Goal: Navigation & Orientation: Find specific page/section

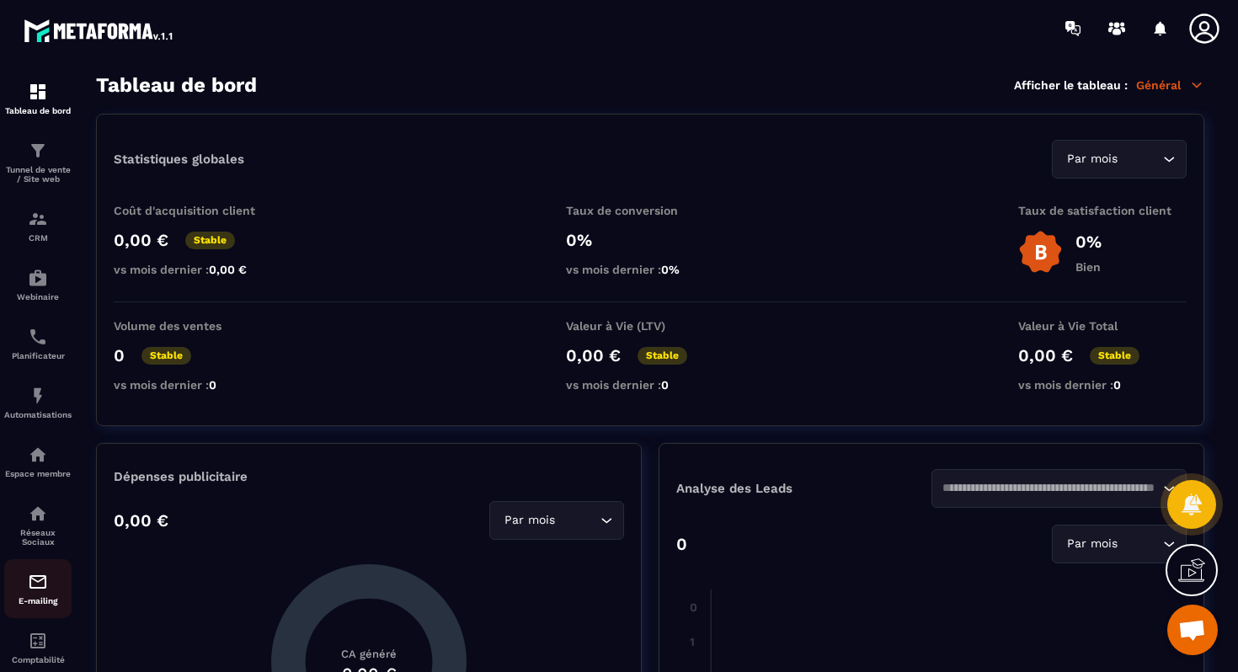
click at [31, 592] on img at bounding box center [38, 582] width 20 height 20
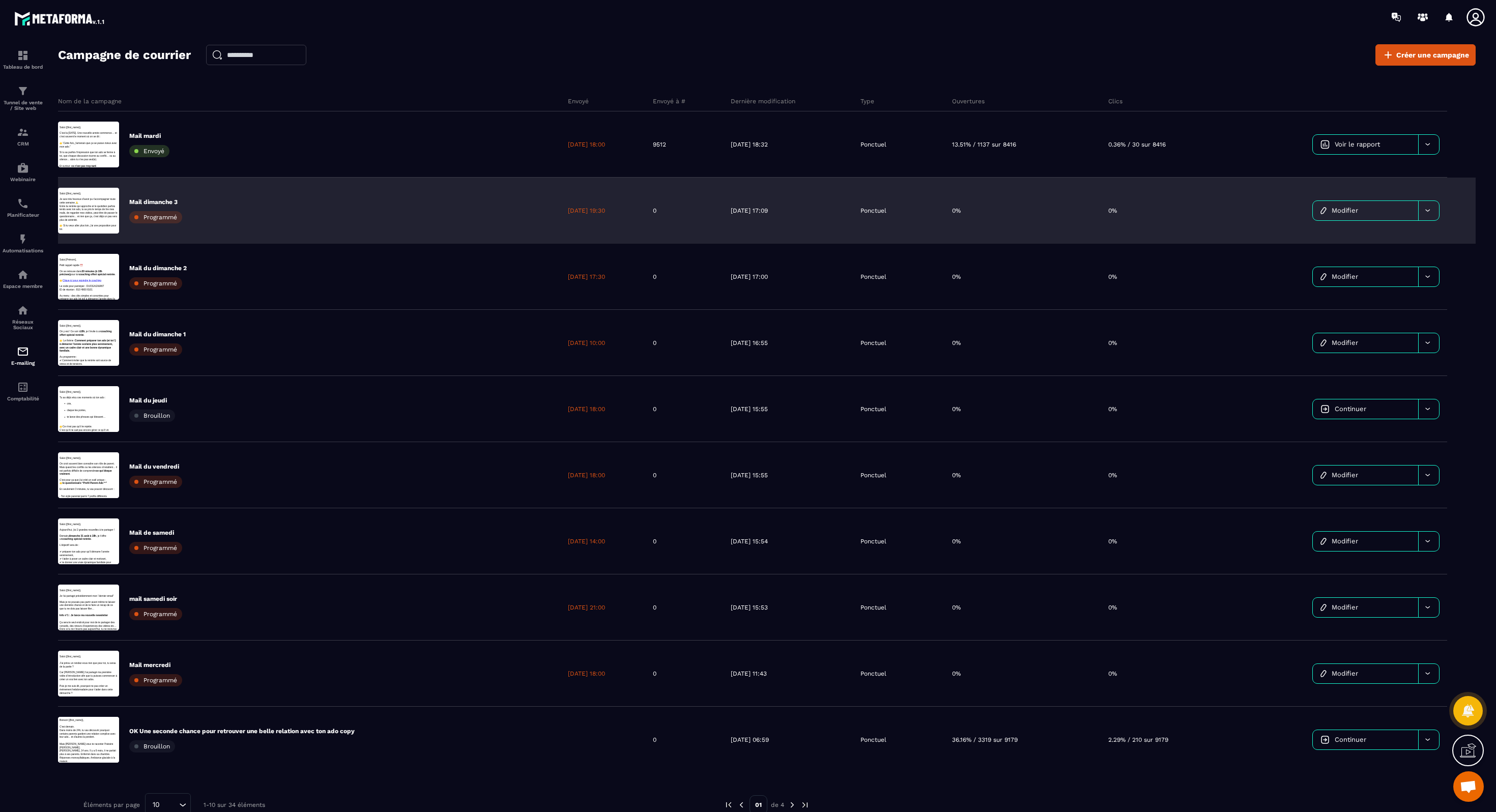
scroll to position [72, 0]
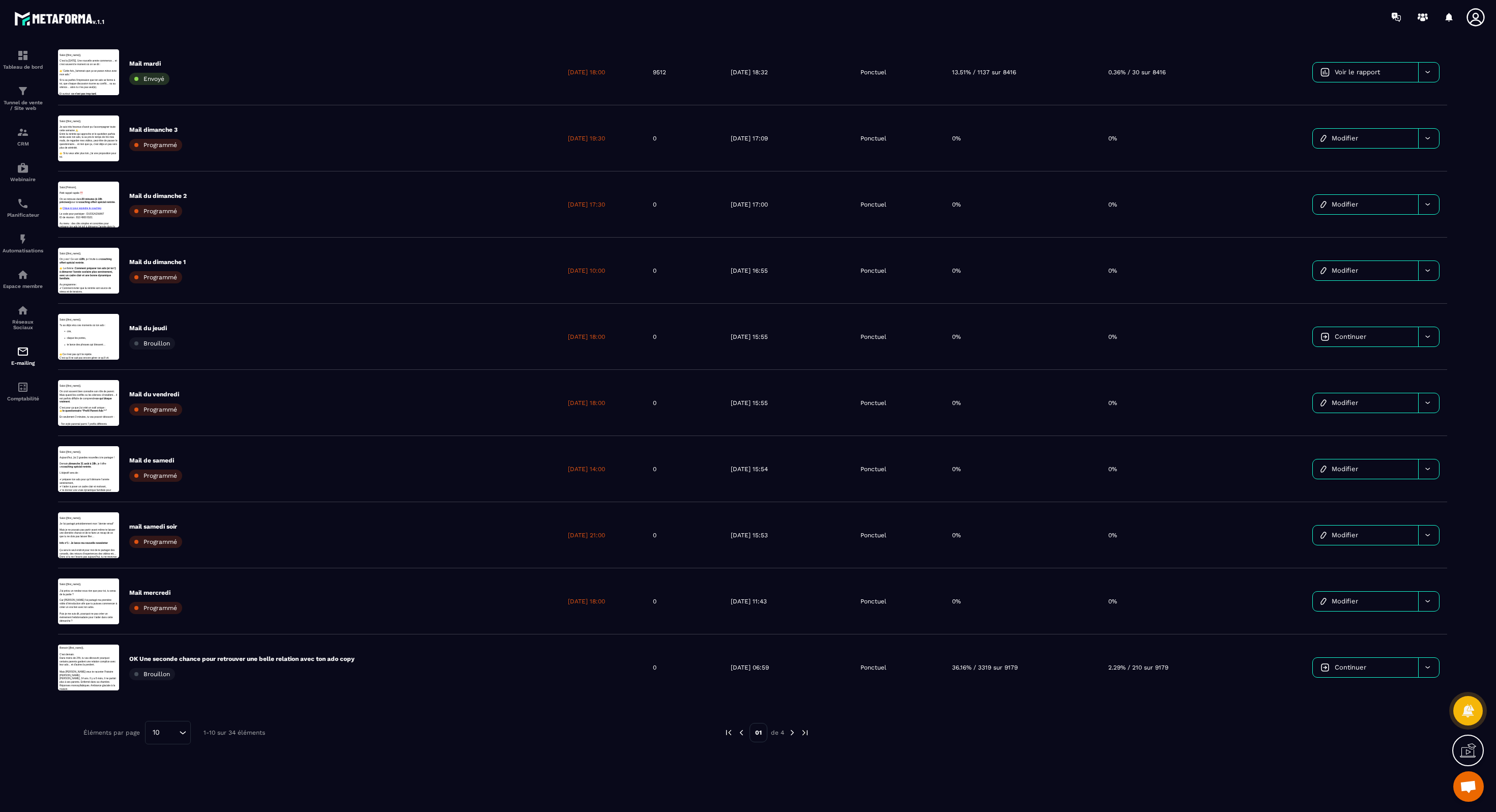
click at [748, 405] on img at bounding box center [792, 732] width 9 height 9
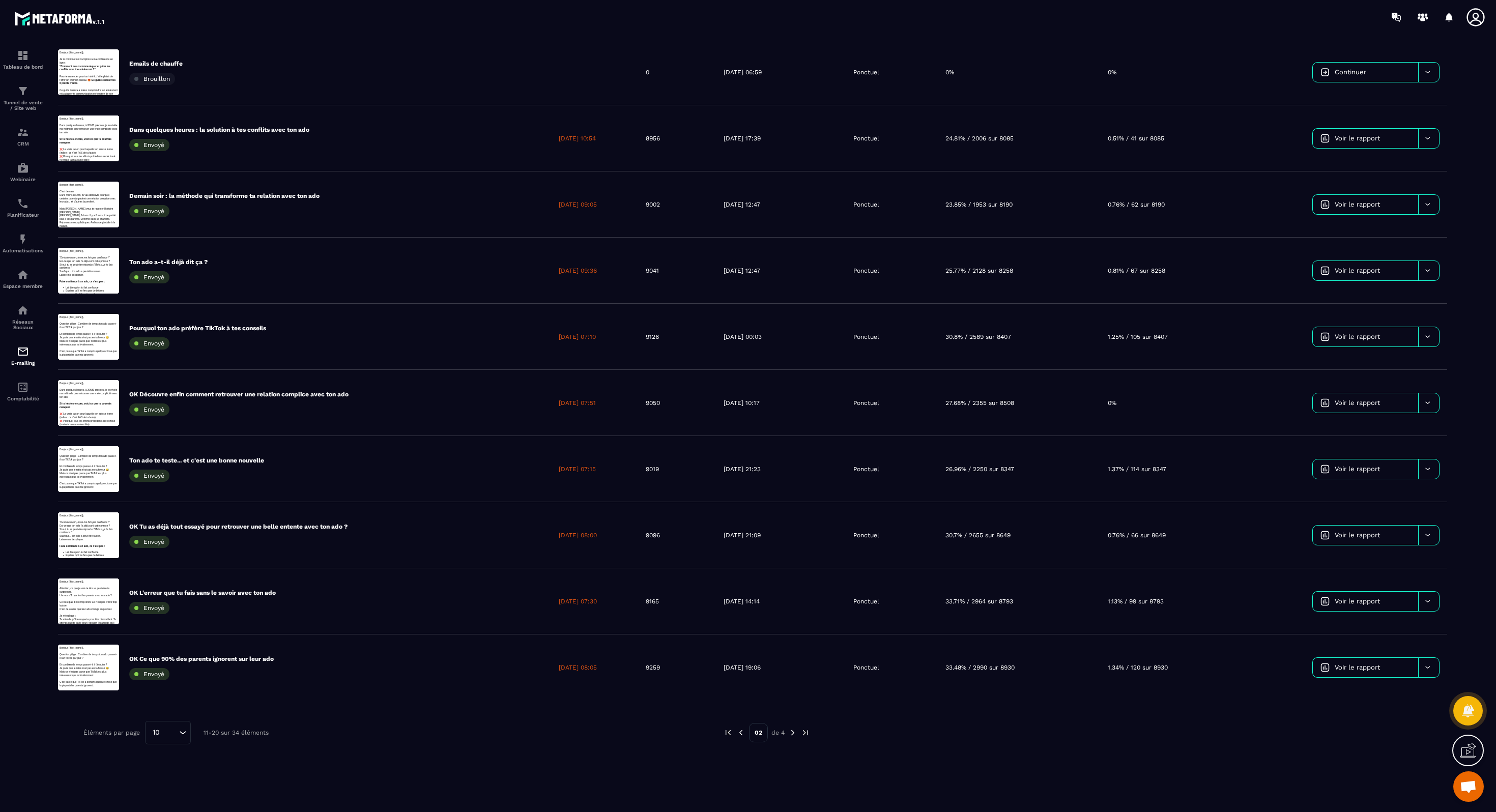
click at [740, 405] on img at bounding box center [740, 732] width 9 height 9
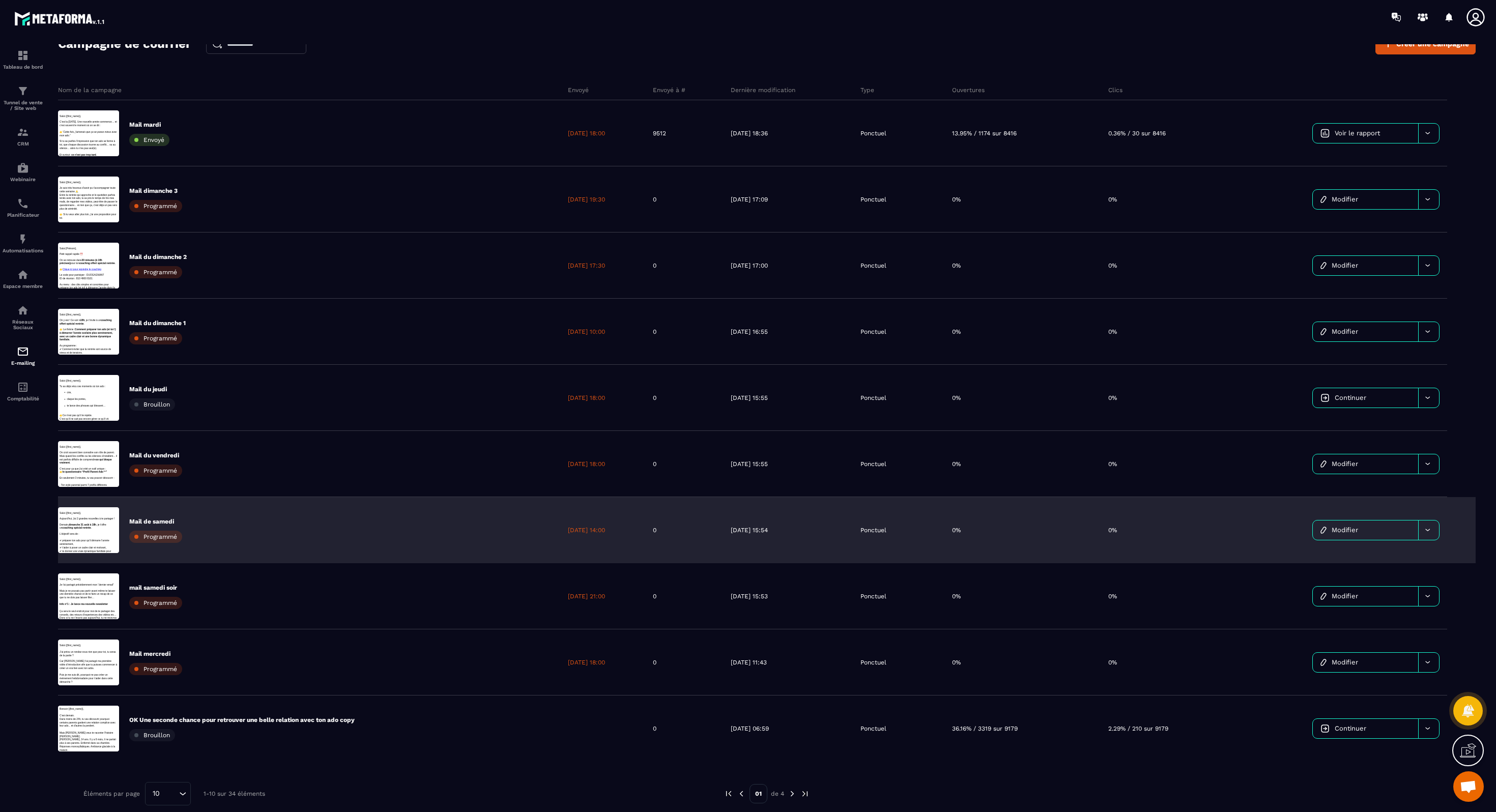
scroll to position [0, 0]
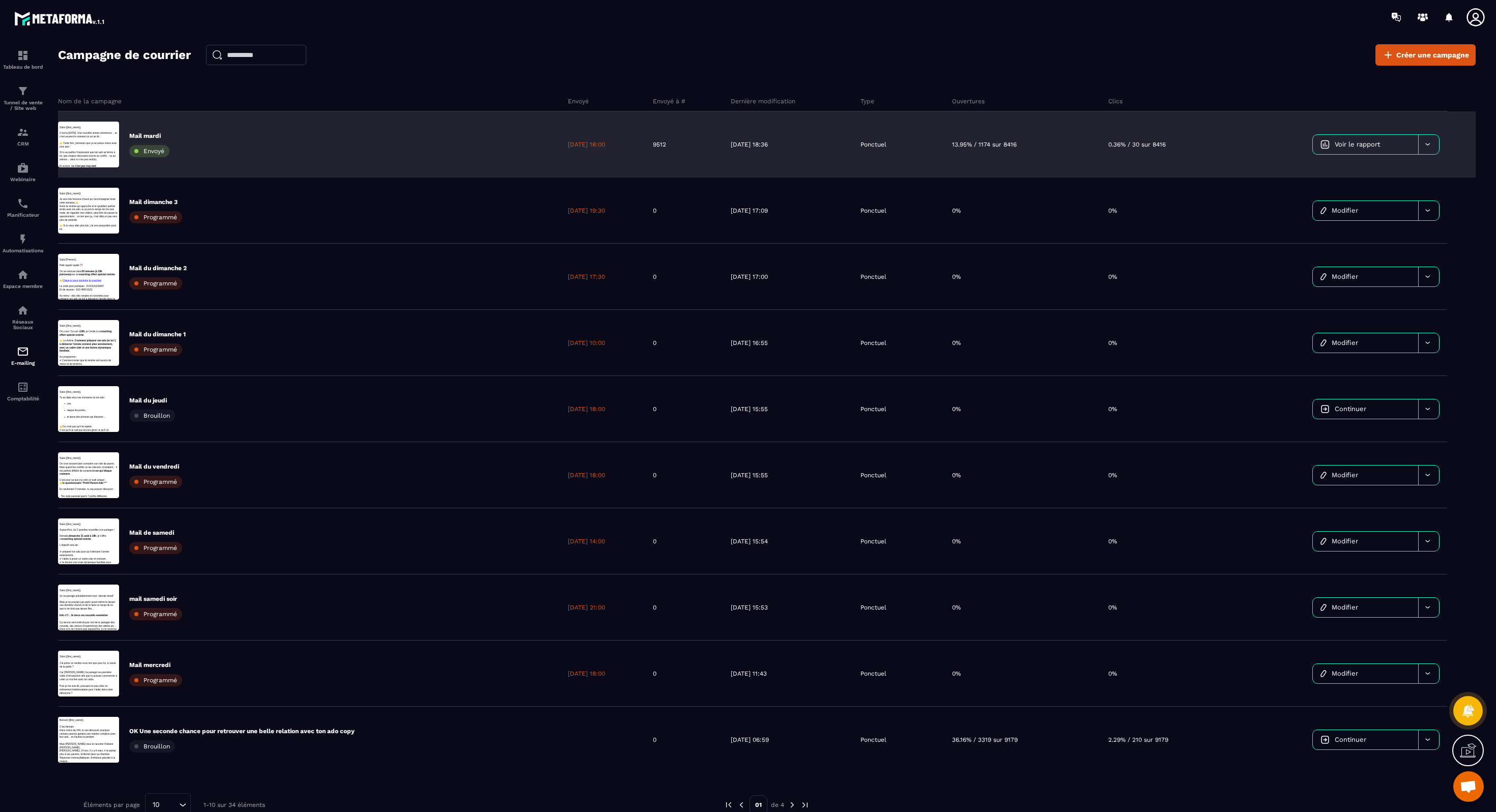
click at [646, 160] on div "[DATE] 18:00" at bounding box center [603, 144] width 85 height 66
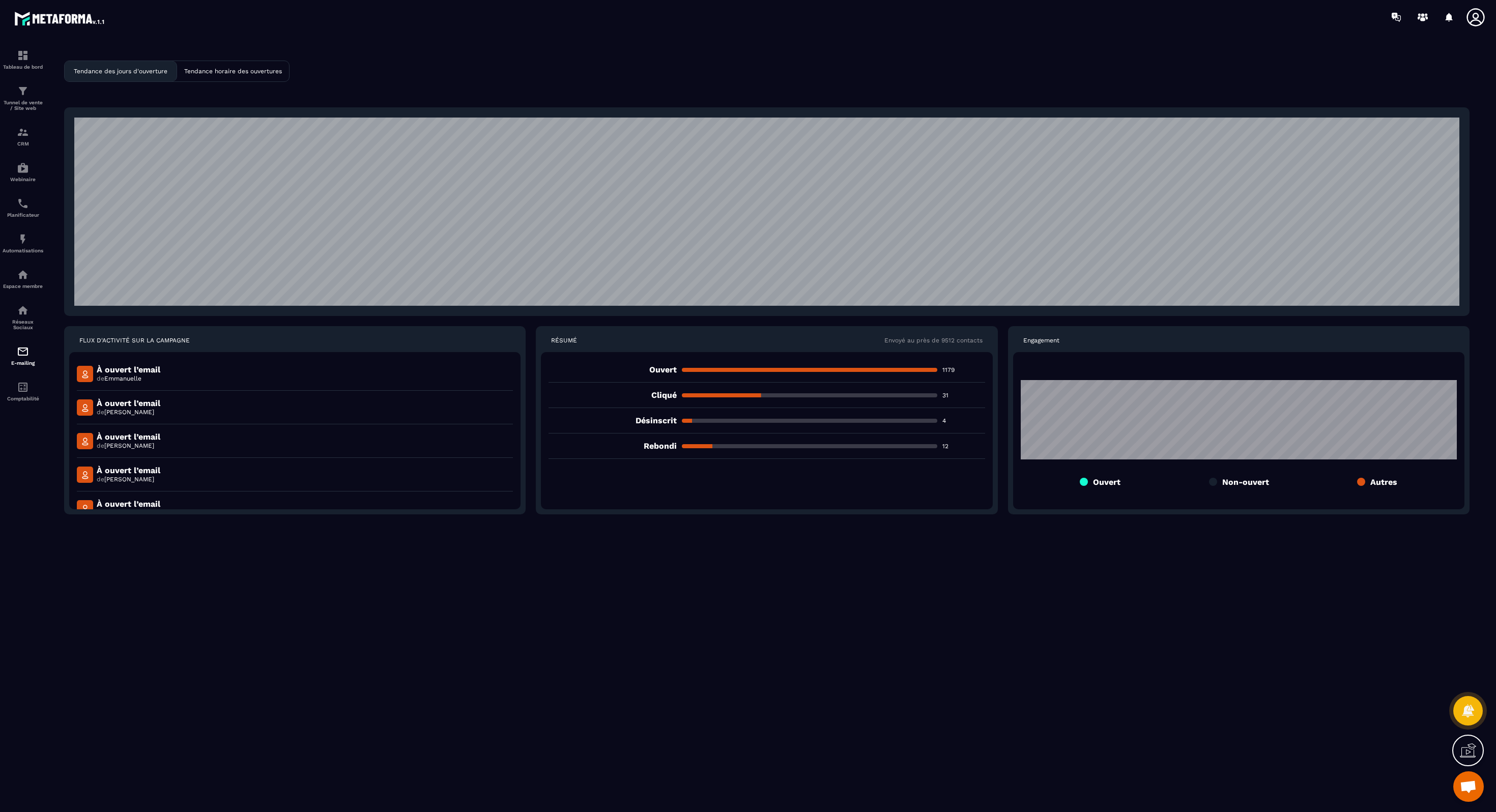
click at [234, 71] on p "Tendance horaire des ouvertures" at bounding box center [233, 71] width 98 height 7
click at [163, 71] on p "Tendance des jours d'ouverture" at bounding box center [120, 71] width 94 height 7
click at [244, 71] on p "Tendance horaire des ouvertures" at bounding box center [233, 71] width 98 height 7
click at [152, 69] on p "Tendance des jours d'ouverture" at bounding box center [120, 71] width 94 height 7
click at [231, 71] on p "Tendance horaire des ouvertures" at bounding box center [233, 71] width 98 height 7
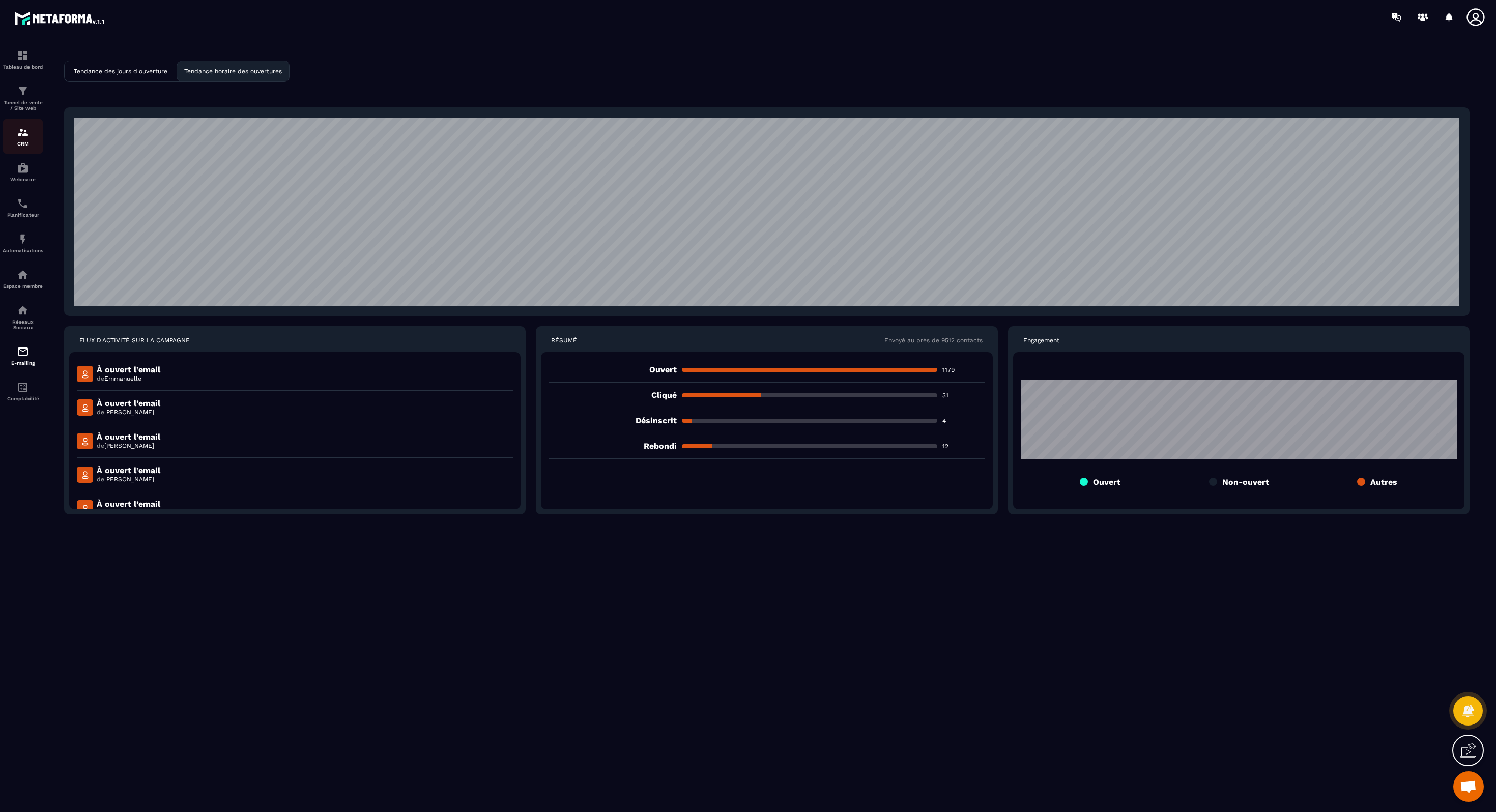
click at [19, 140] on div "CRM" at bounding box center [22, 137] width 40 height 21
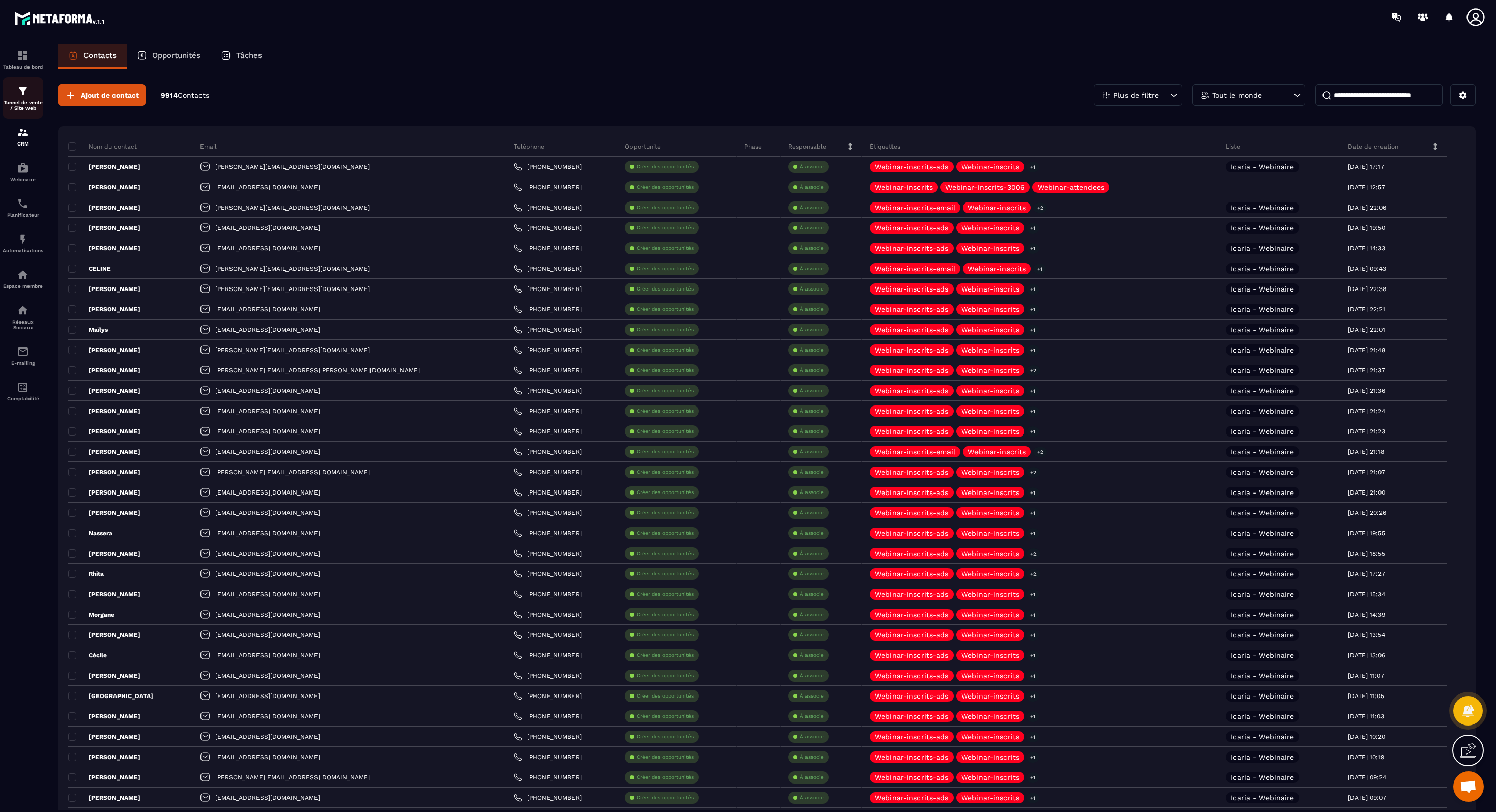
click at [19, 95] on img at bounding box center [23, 91] width 12 height 12
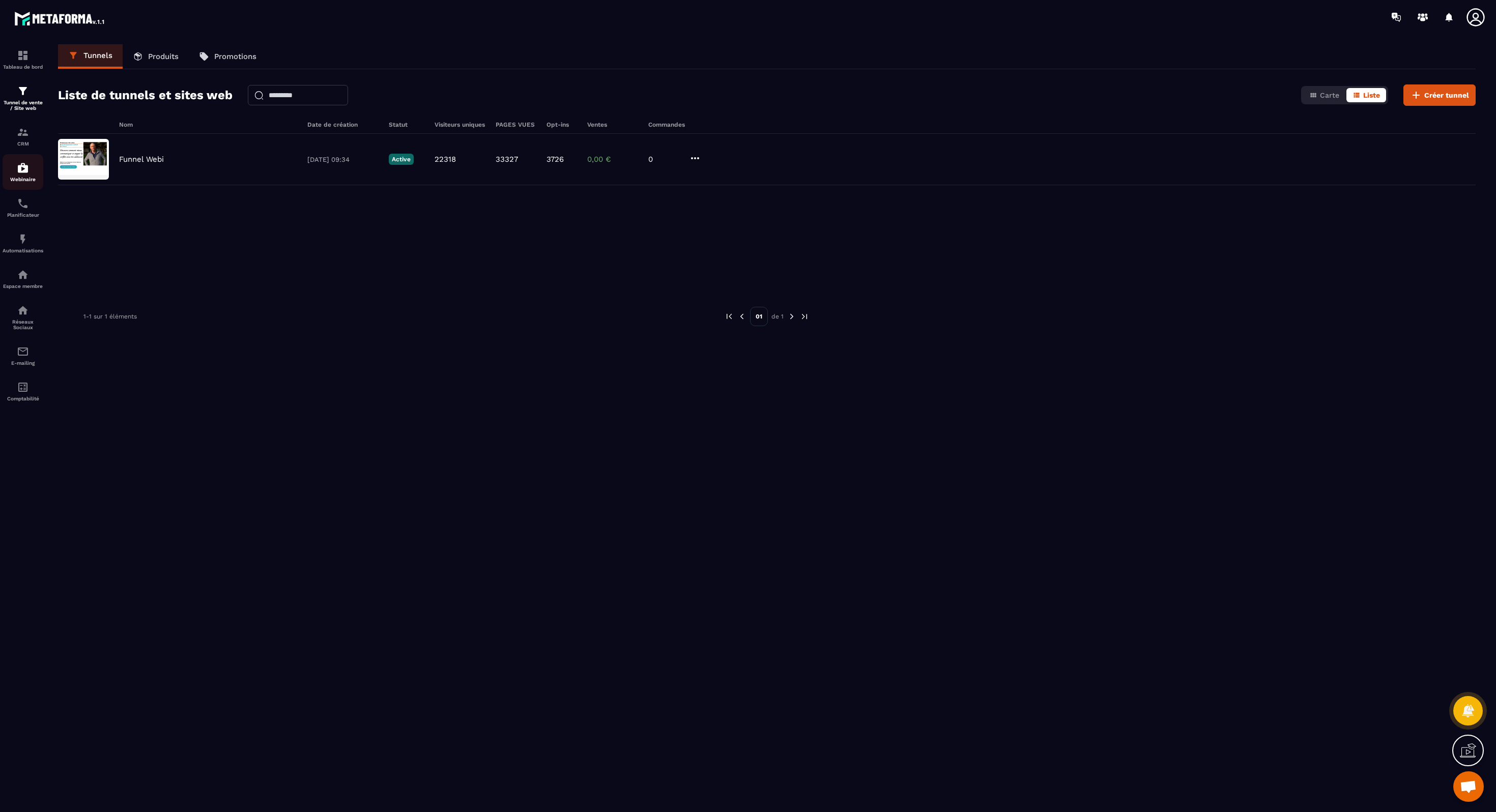
click at [22, 179] on p "Webinaire" at bounding box center [22, 179] width 40 height 5
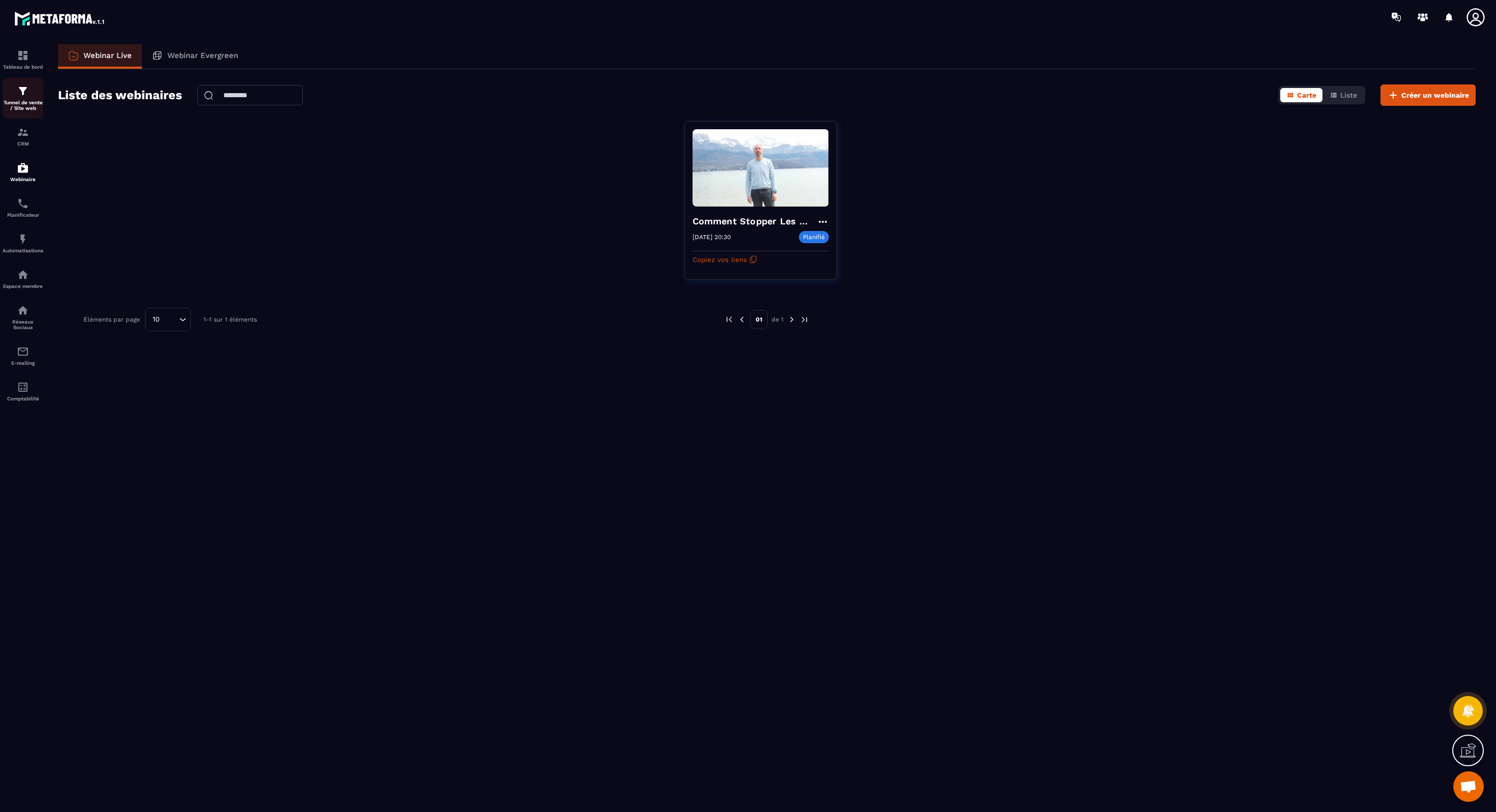
click at [20, 104] on p "Tunnel de vente / Site web" at bounding box center [22, 105] width 40 height 11
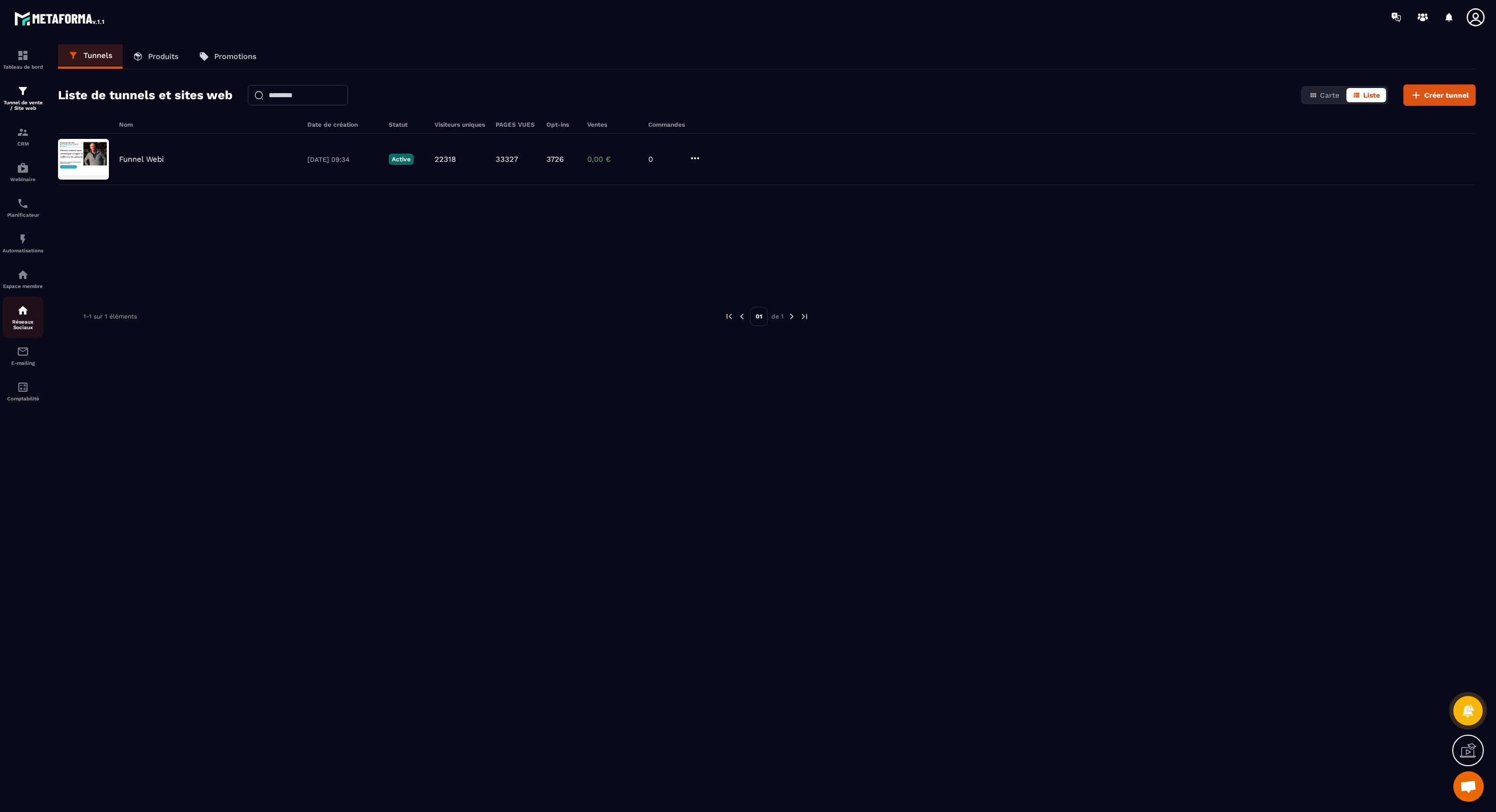
click at [24, 308] on img at bounding box center [23, 310] width 12 height 12
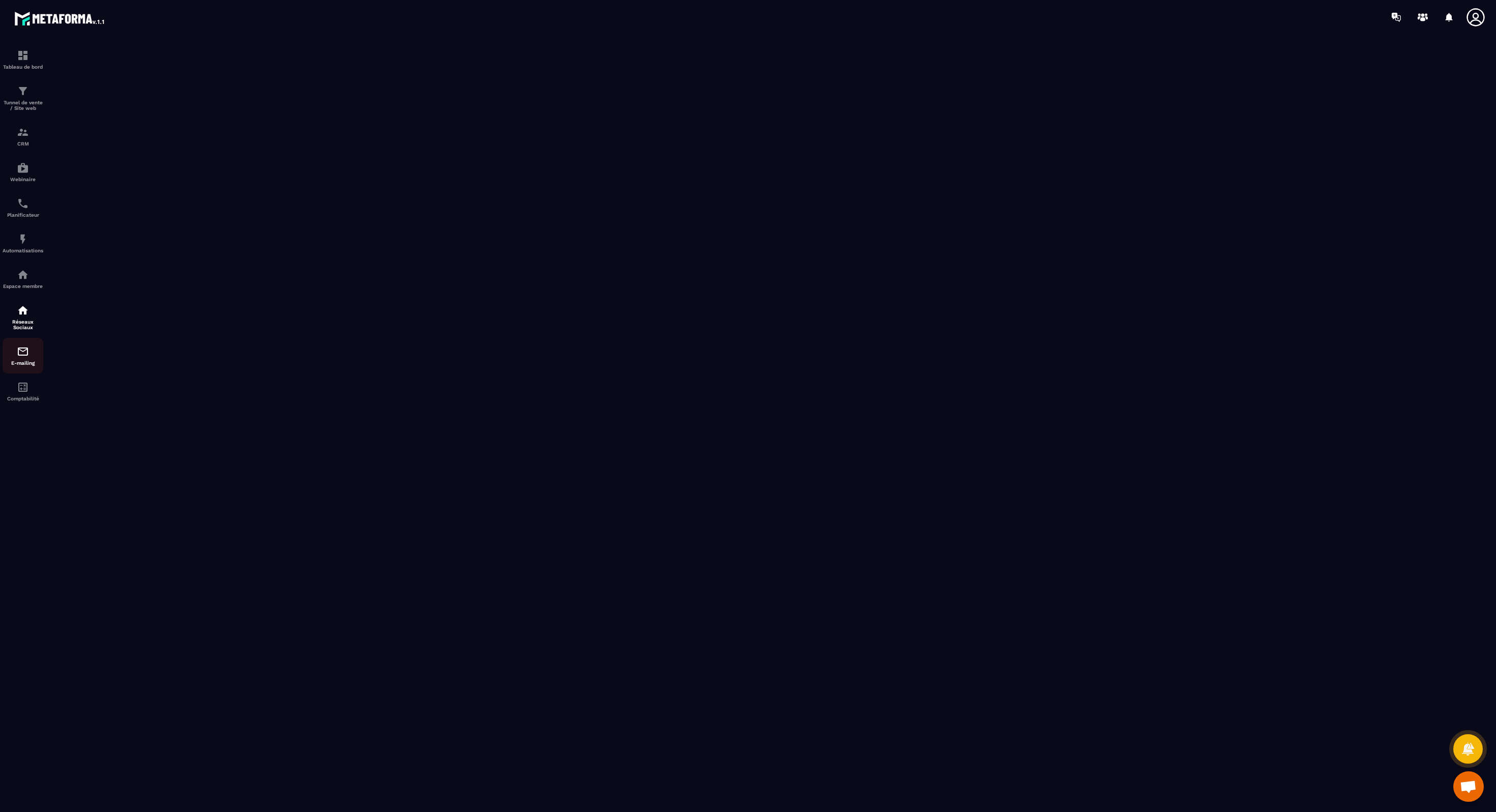
click at [22, 353] on img at bounding box center [23, 352] width 12 height 12
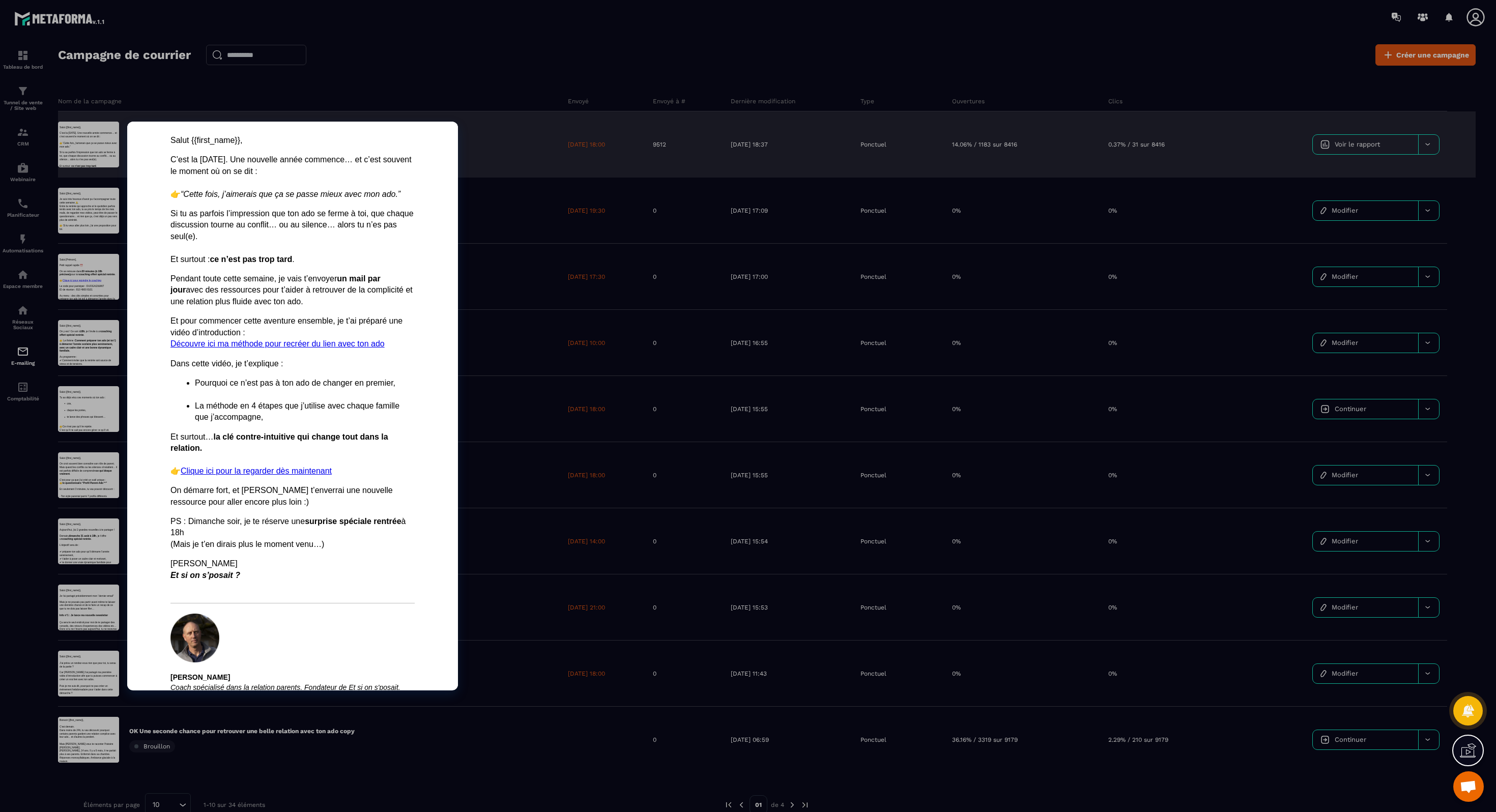
click at [239, 344] on link "Découvre ici ma méthode pour recréer du lien avec ton ado" at bounding box center [277, 344] width 214 height 8
click at [267, 405] on link "Clique ici pour la regarder dès maintenant" at bounding box center [256, 471] width 151 height 8
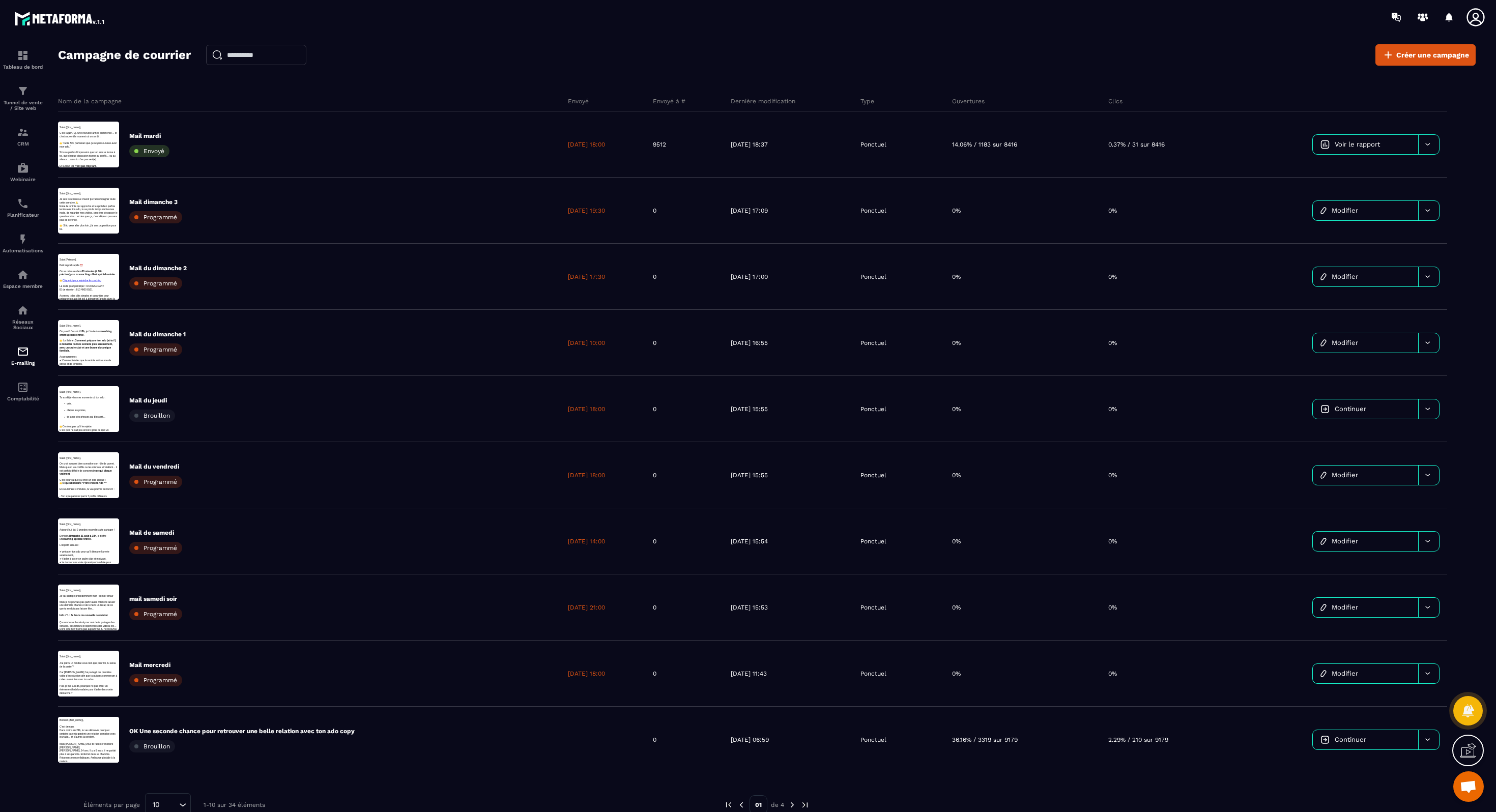
click at [587, 60] on div "Campagne de courrier Créer une campagne" at bounding box center [767, 54] width 1418 height 21
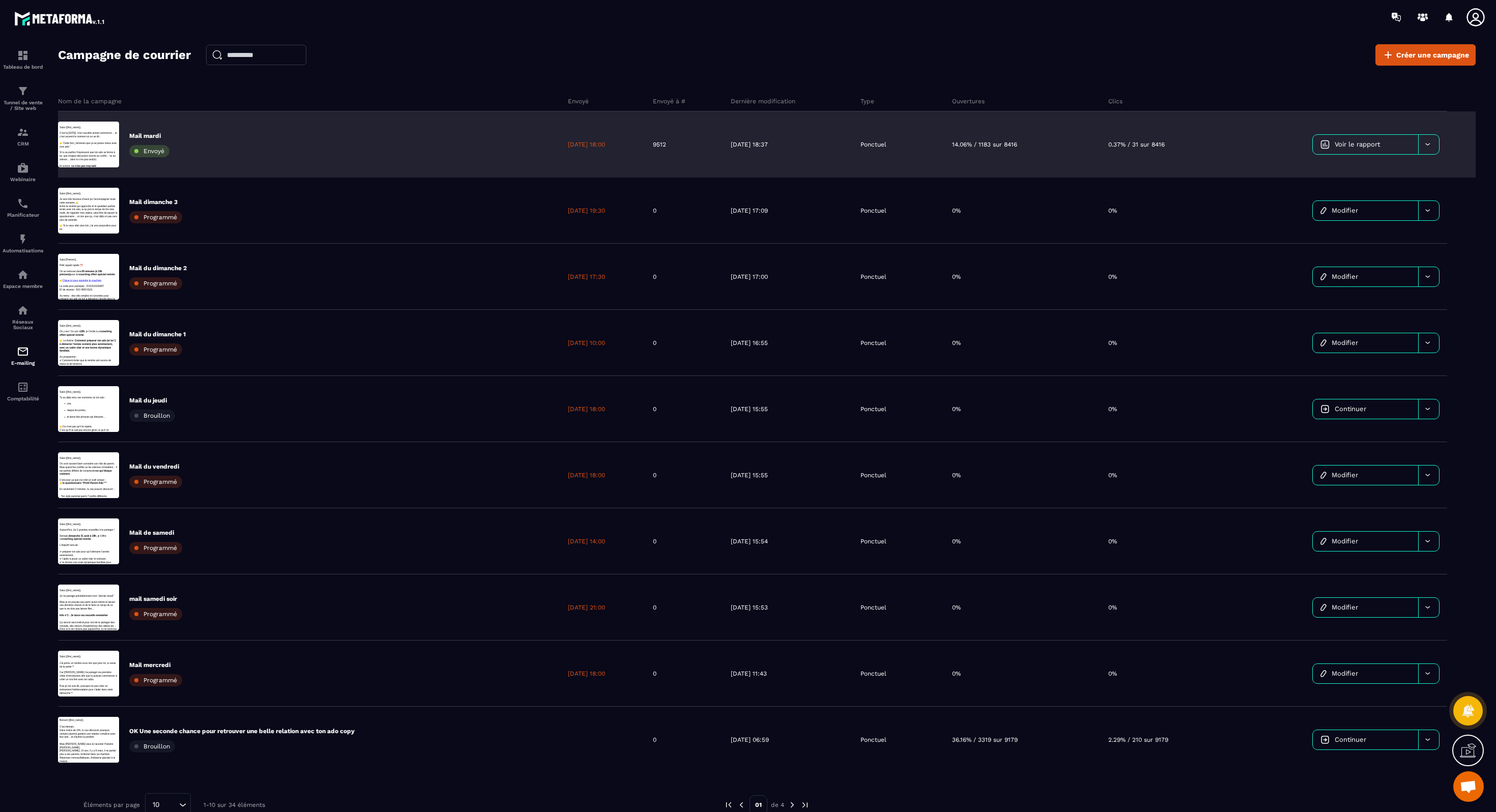
click at [158, 143] on div "Mail mardi Envoyé" at bounding box center [149, 144] width 40 height 25
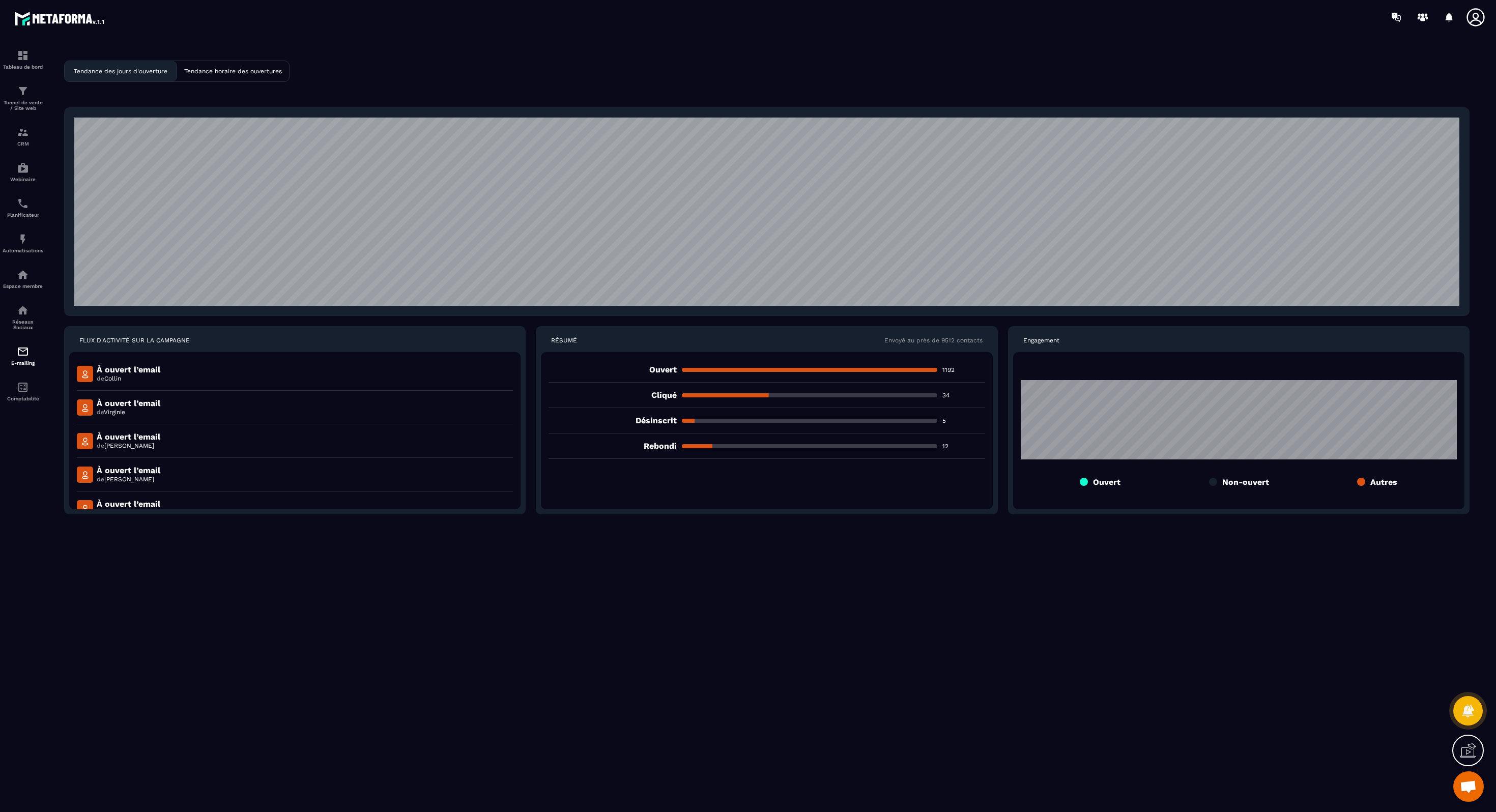
click at [47, 23] on img at bounding box center [60, 18] width 92 height 18
